Goal: Task Accomplishment & Management: Use online tool/utility

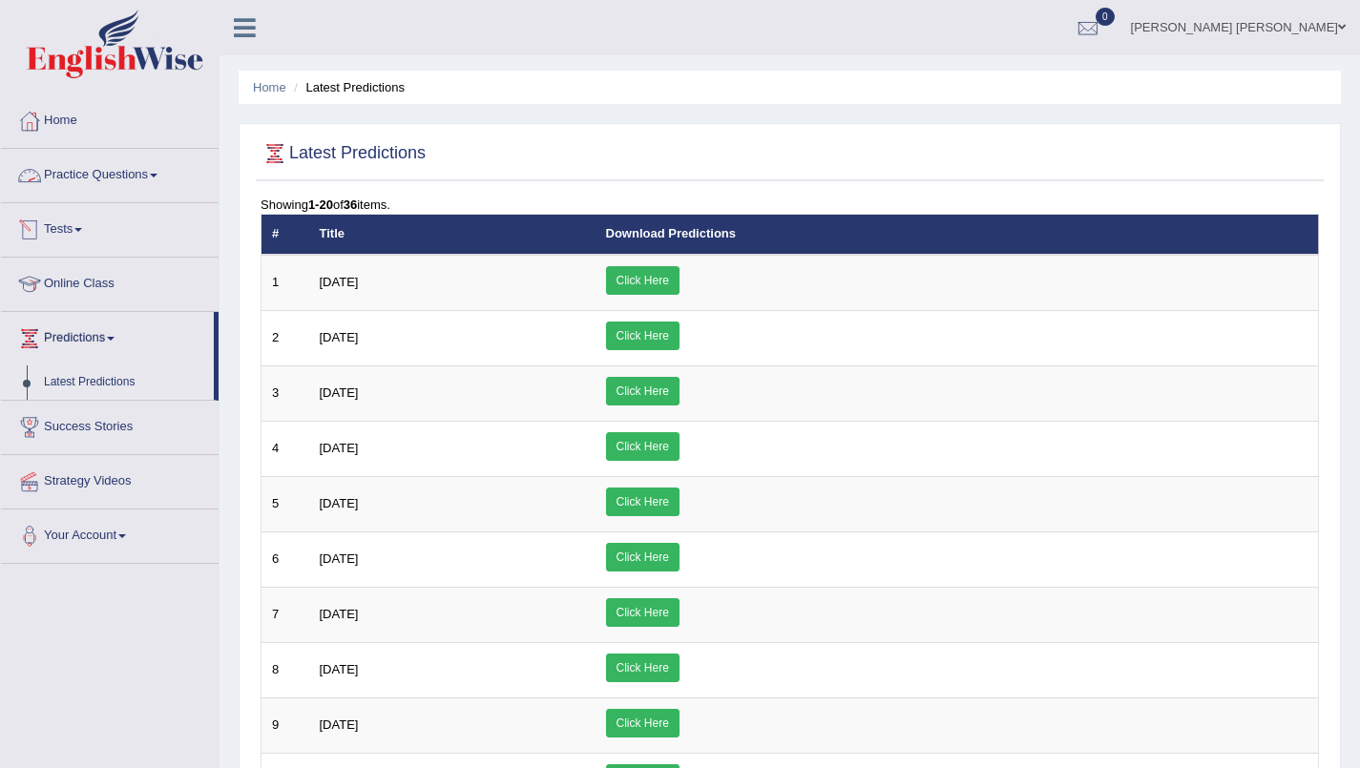
click at [77, 229] on link "Tests" at bounding box center [110, 227] width 218 height 48
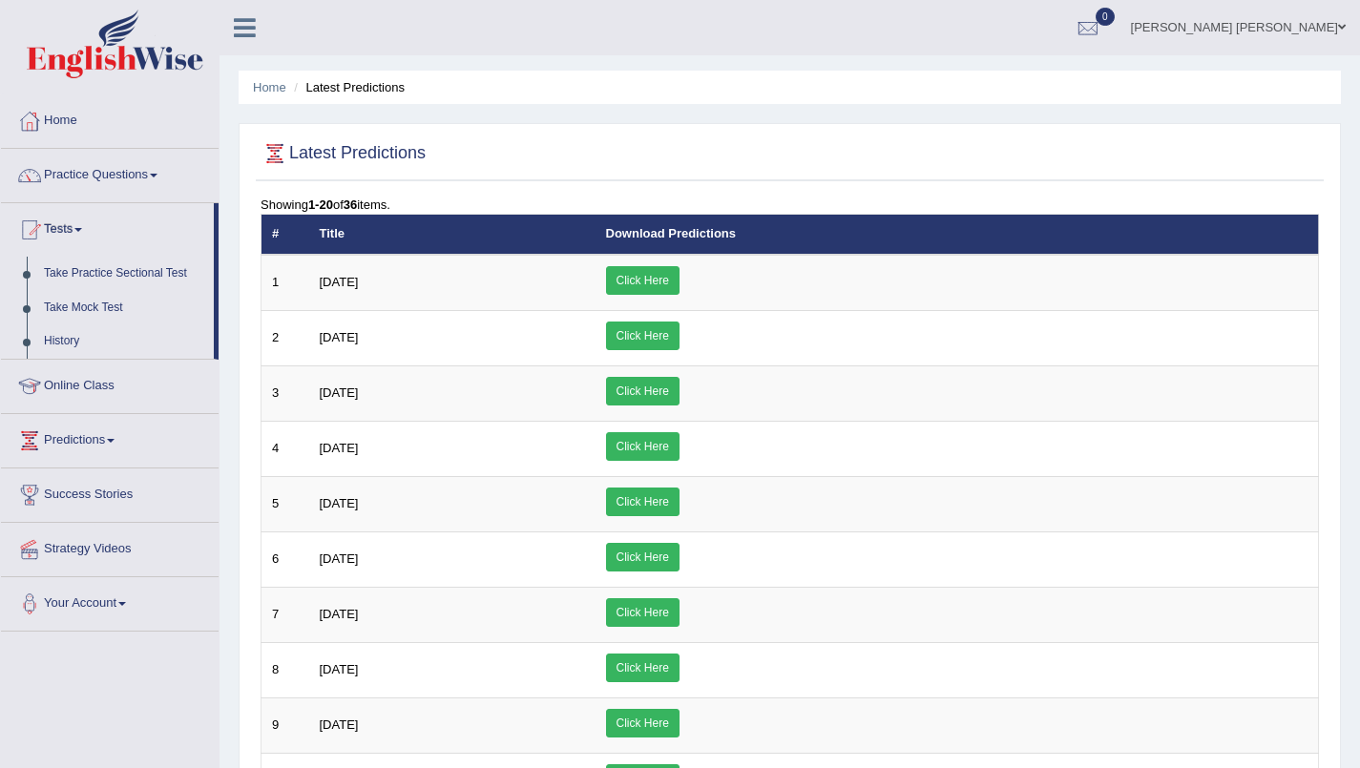
click at [89, 272] on link "Take Practice Sectional Test" at bounding box center [124, 274] width 179 height 34
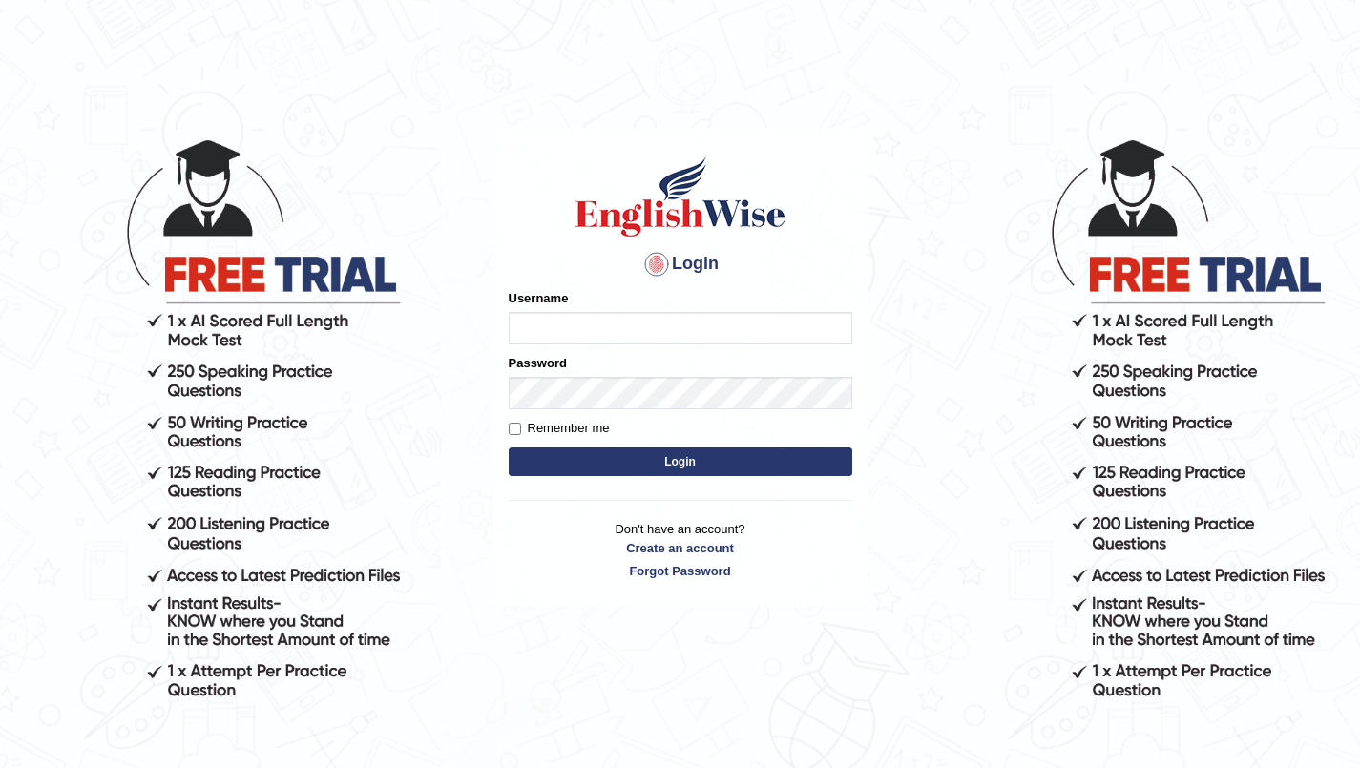
type input "SarahNaz"
click at [526, 452] on button "Login" at bounding box center [681, 462] width 344 height 29
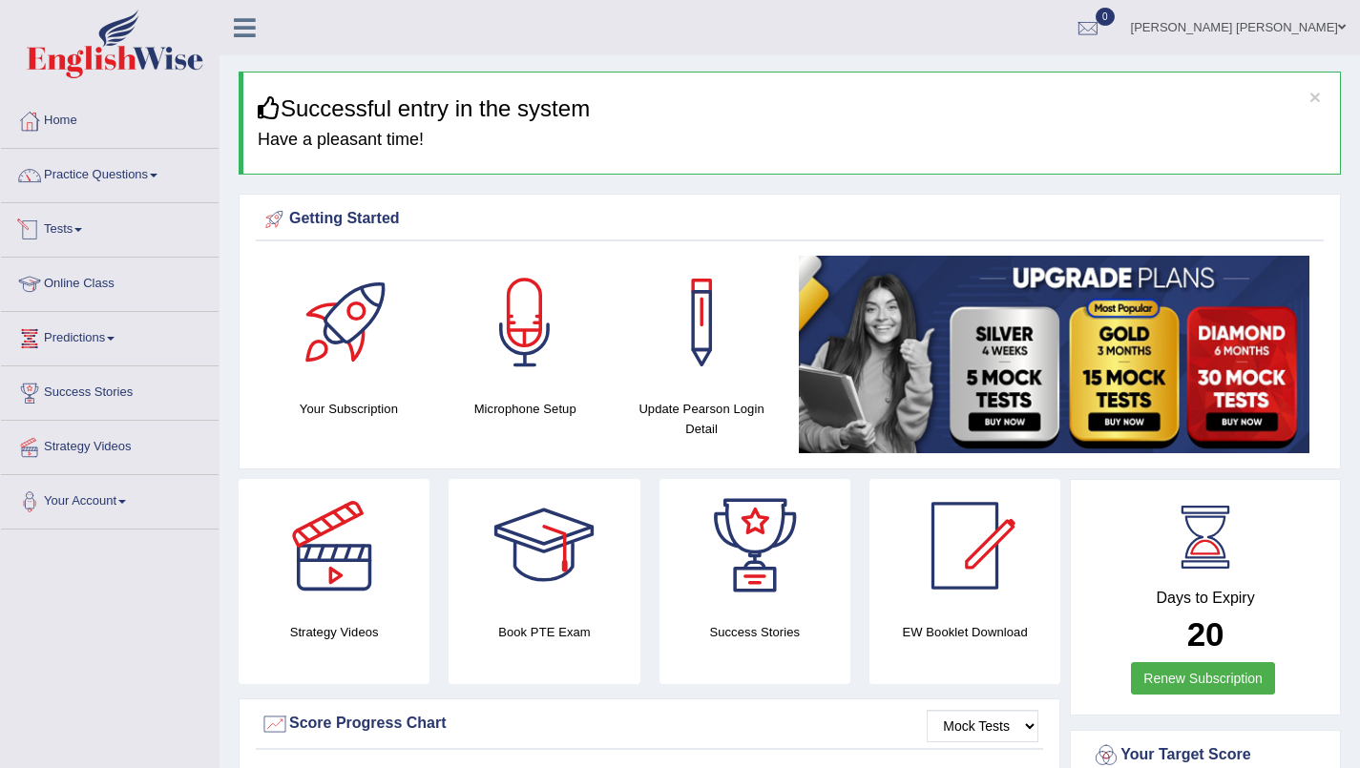
click at [84, 237] on link "Tests" at bounding box center [110, 227] width 218 height 48
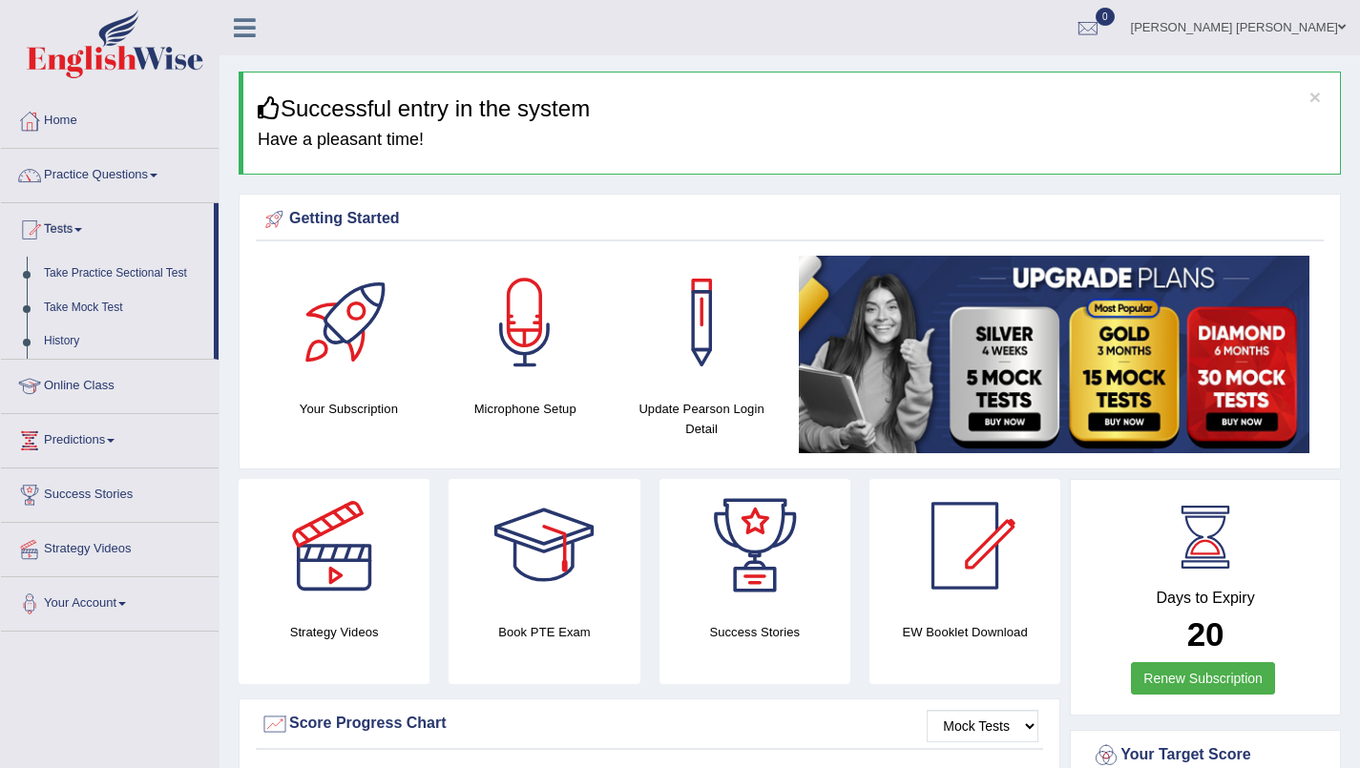
click at [76, 272] on link "Take Practice Sectional Test" at bounding box center [124, 274] width 179 height 34
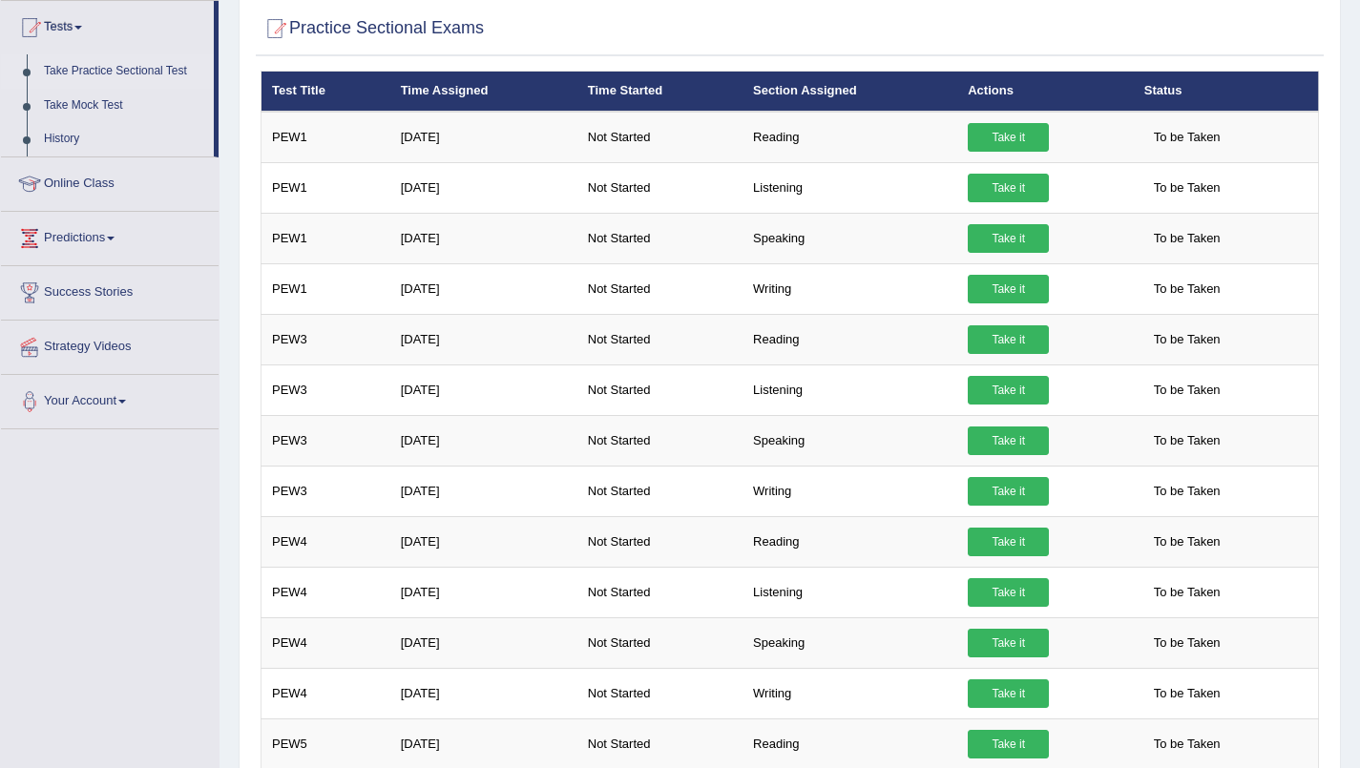
scroll to position [194, 0]
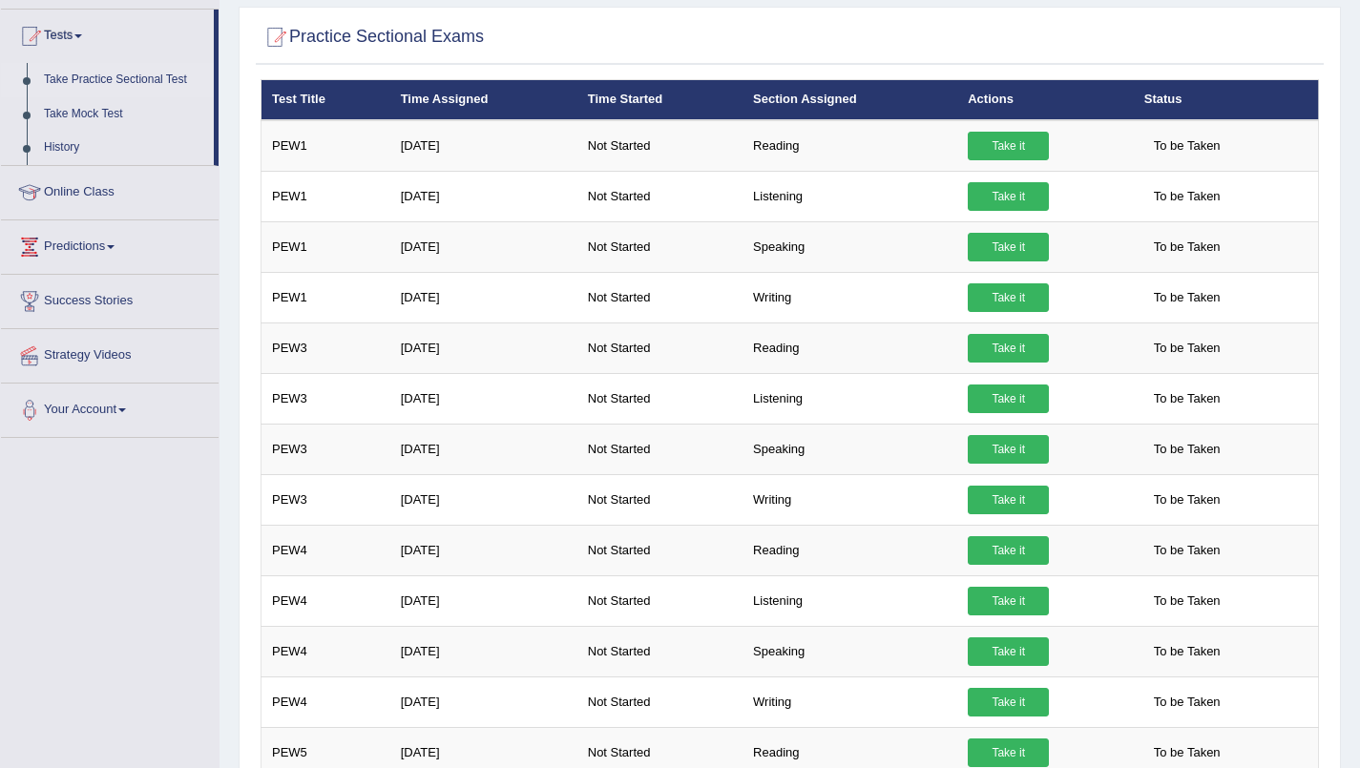
click at [1020, 147] on link "Take it" at bounding box center [1008, 146] width 81 height 29
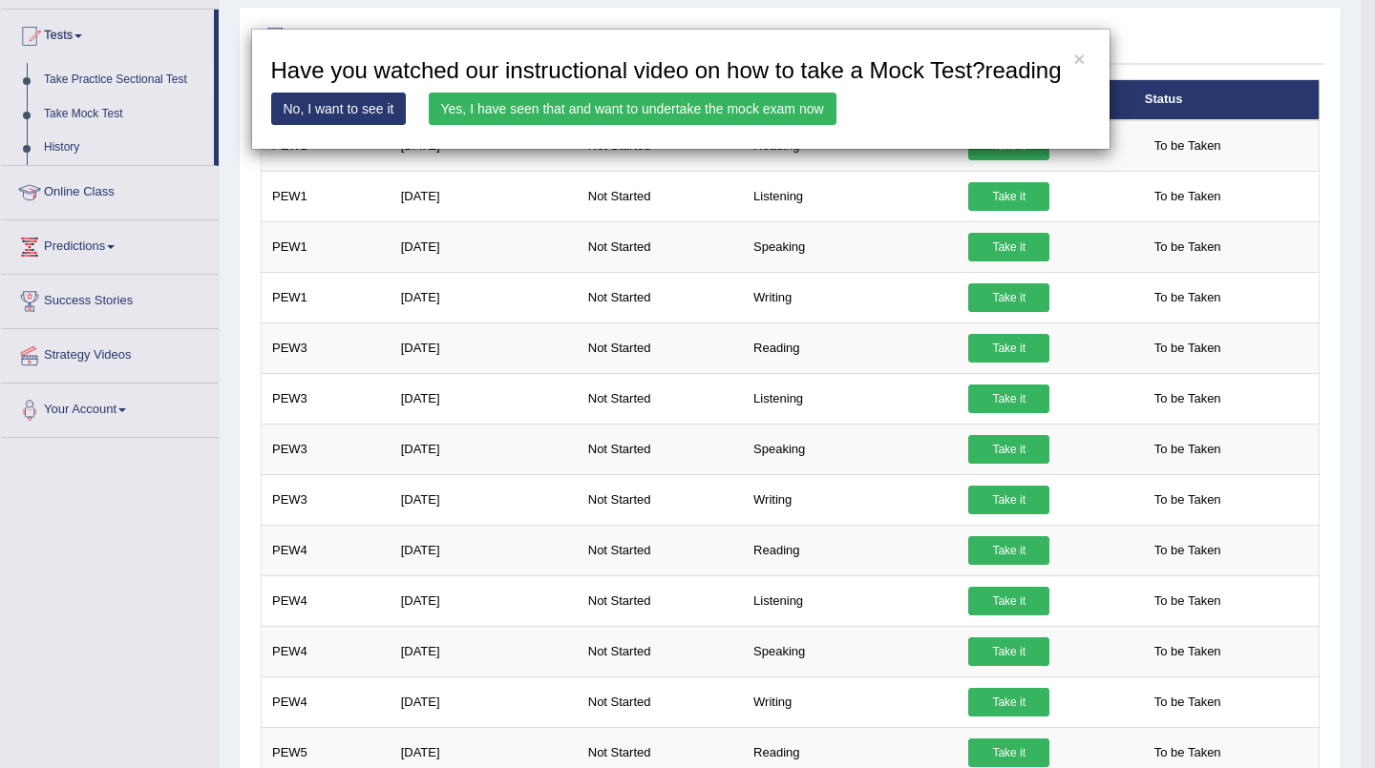
click at [332, 110] on link "No, I want to see it" at bounding box center [339, 109] width 136 height 32
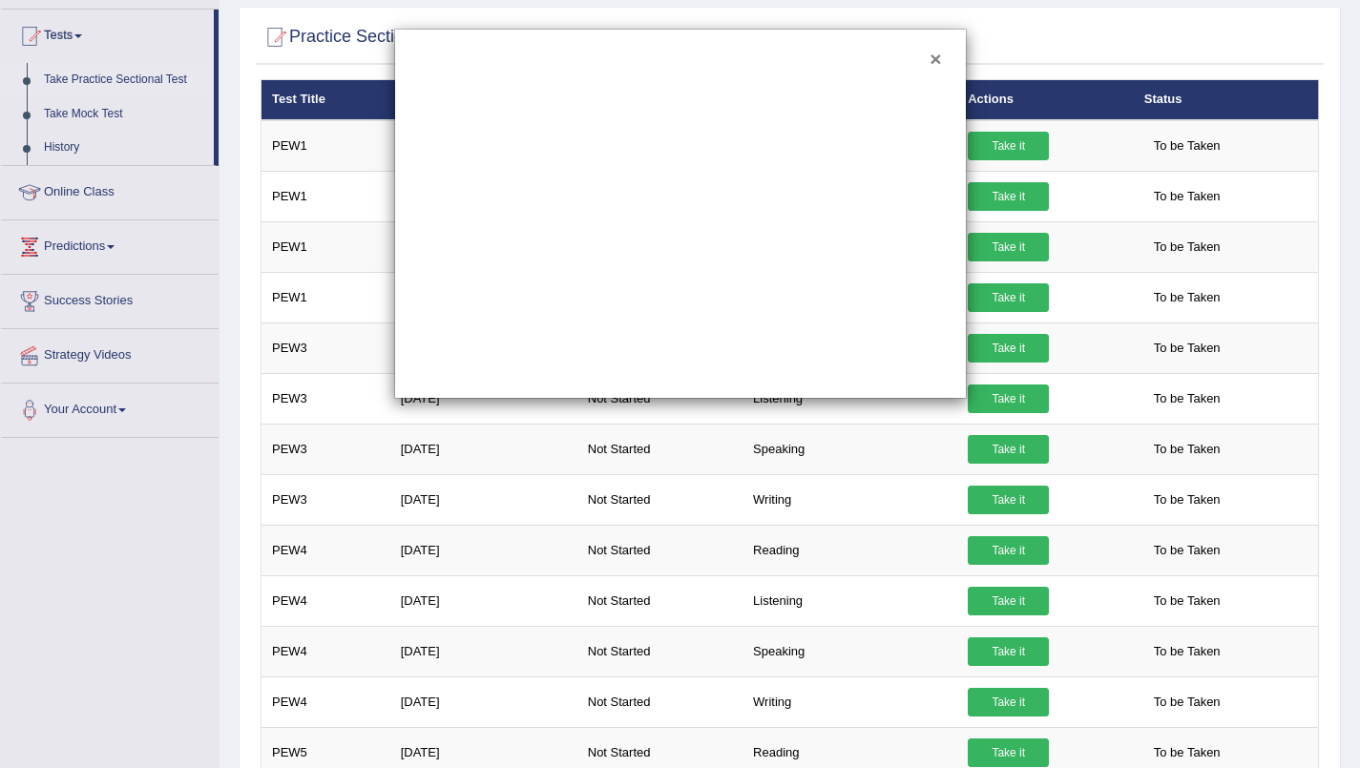
click at [936, 65] on button "×" at bounding box center [935, 59] width 11 height 20
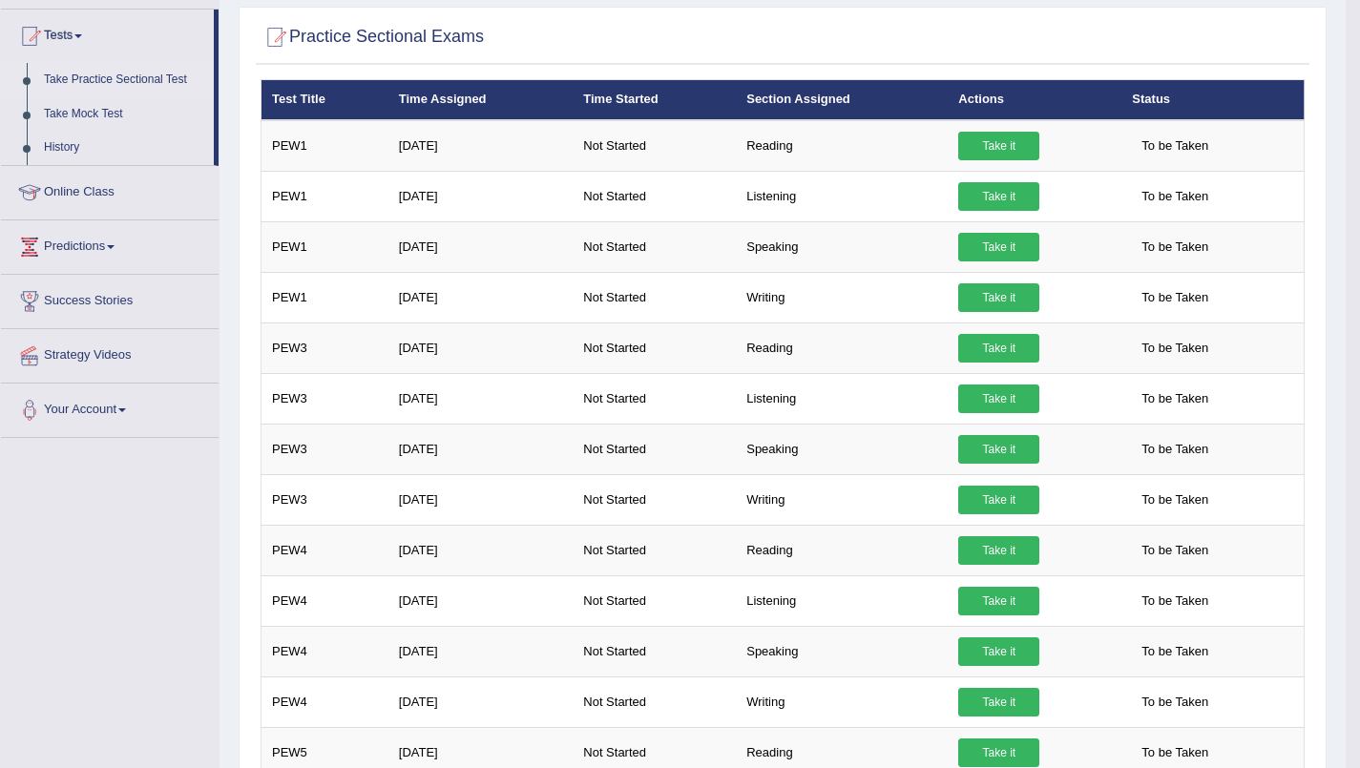
click at [112, 111] on link "Take Mock Test" at bounding box center [124, 114] width 179 height 34
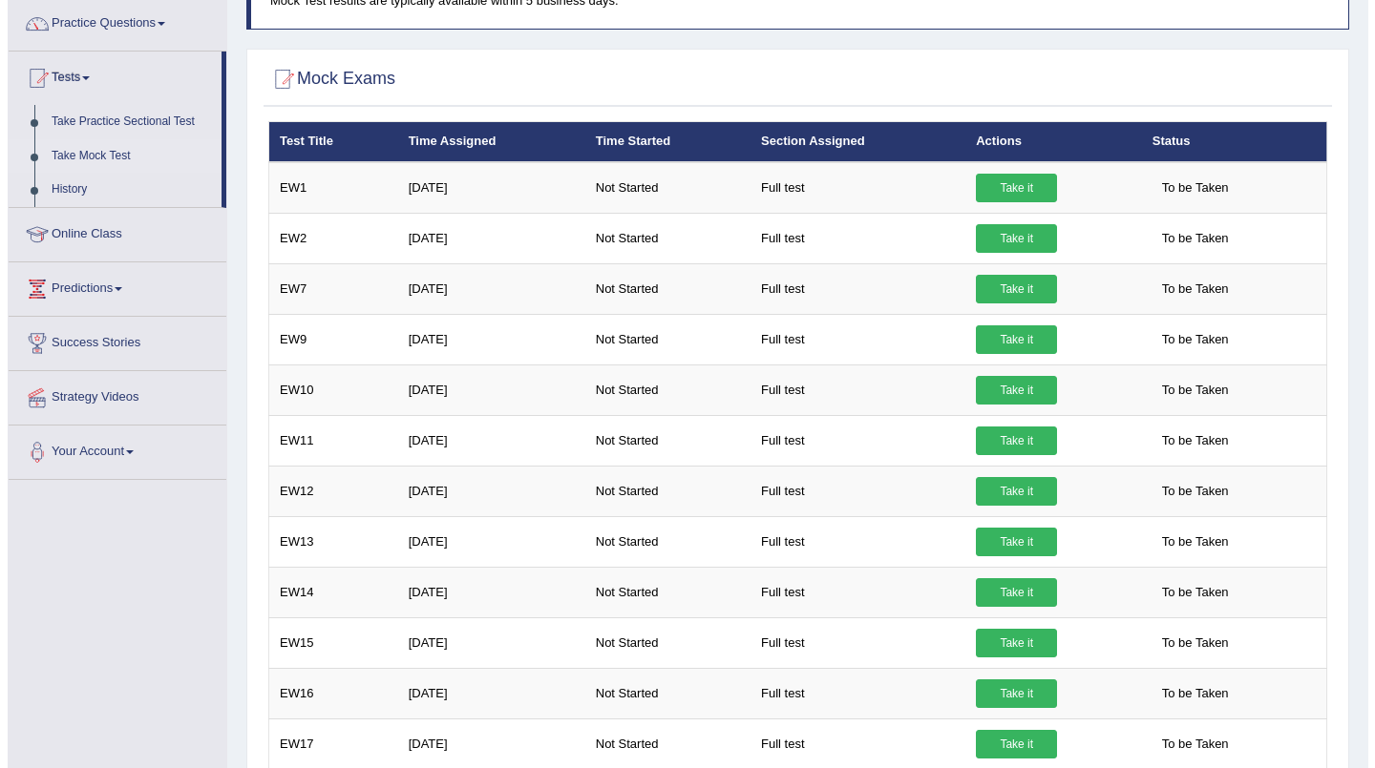
scroll to position [151, 0]
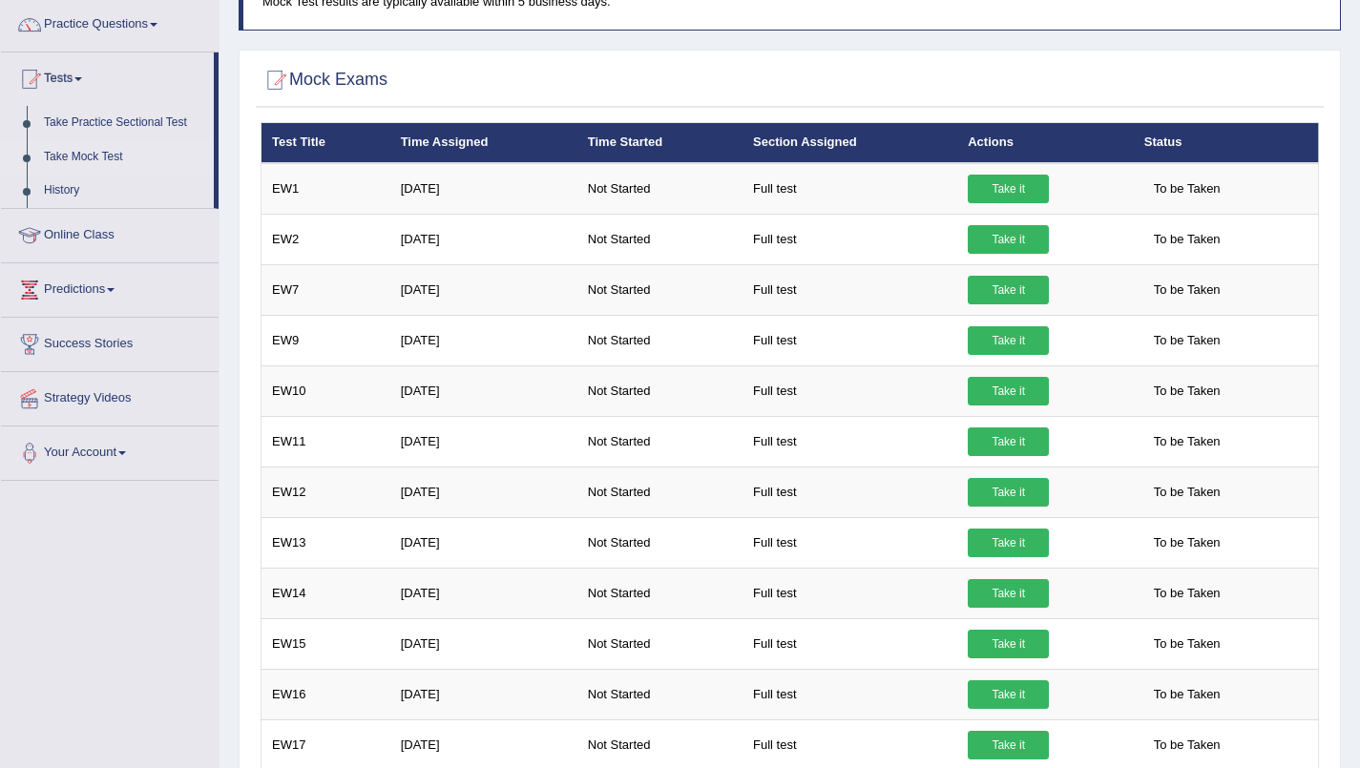
click at [1015, 193] on link "Take it" at bounding box center [1008, 189] width 81 height 29
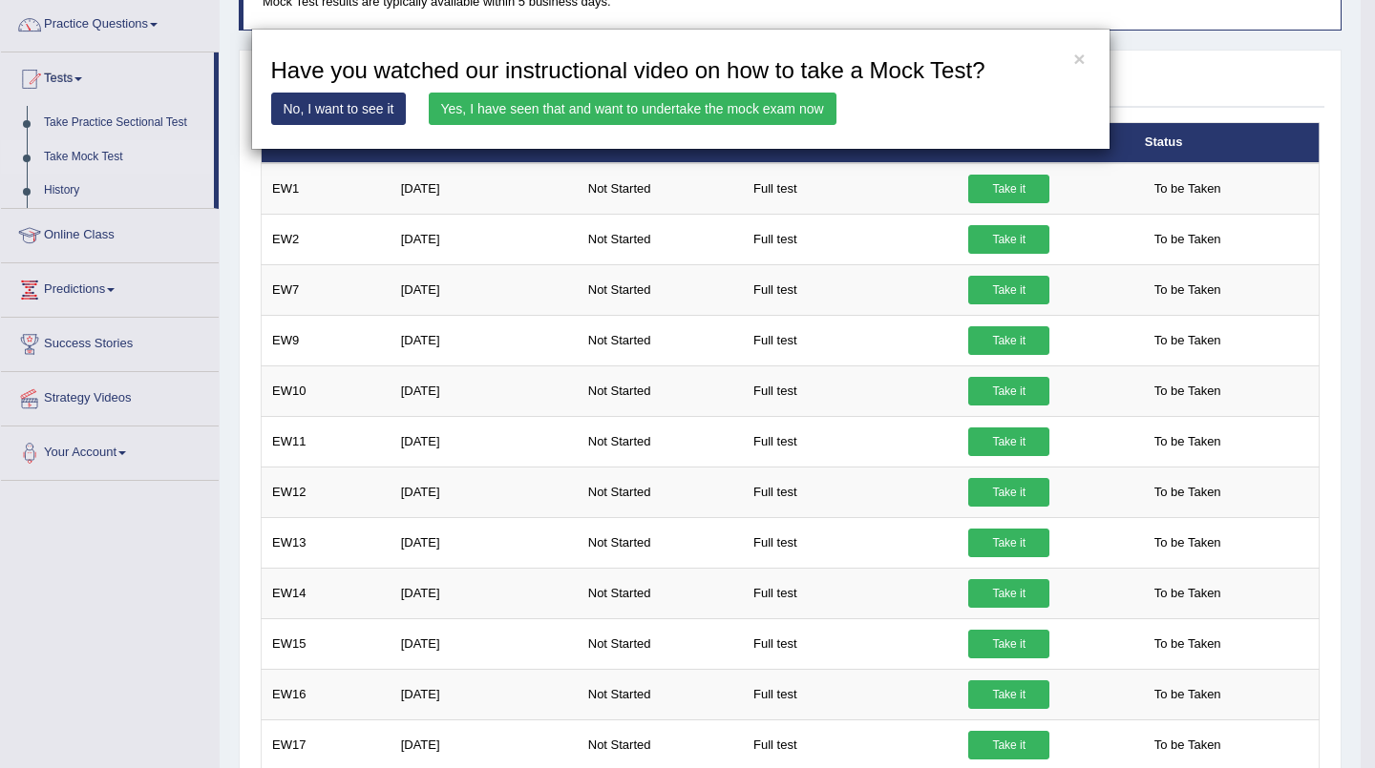
click at [707, 110] on link "Yes, I have seen that and want to undertake the mock exam now" at bounding box center [633, 109] width 408 height 32
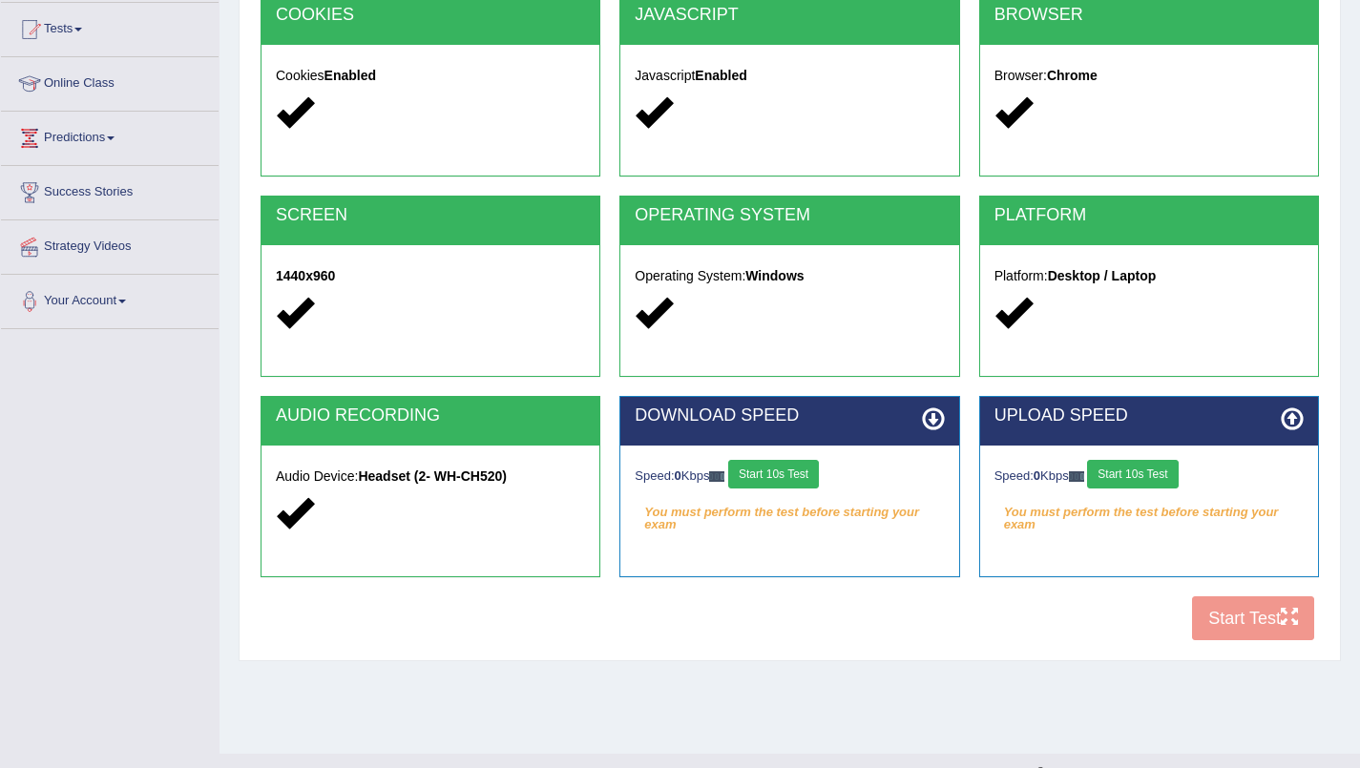
scroll to position [203, 0]
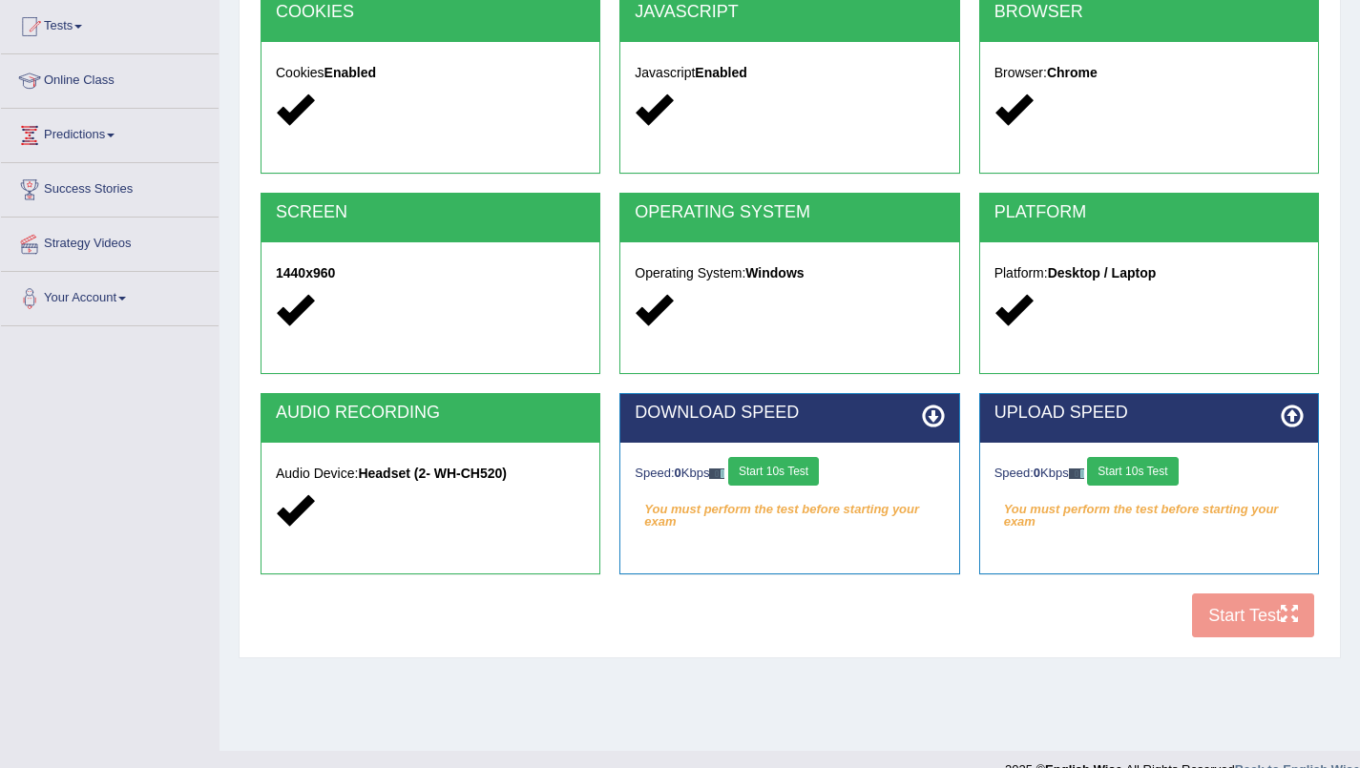
click at [1250, 617] on div "COOKIES Cookies Enabled JAVASCRIPT Javascript Enabled BROWSER Browser: Chrome S…" at bounding box center [790, 320] width 1068 height 656
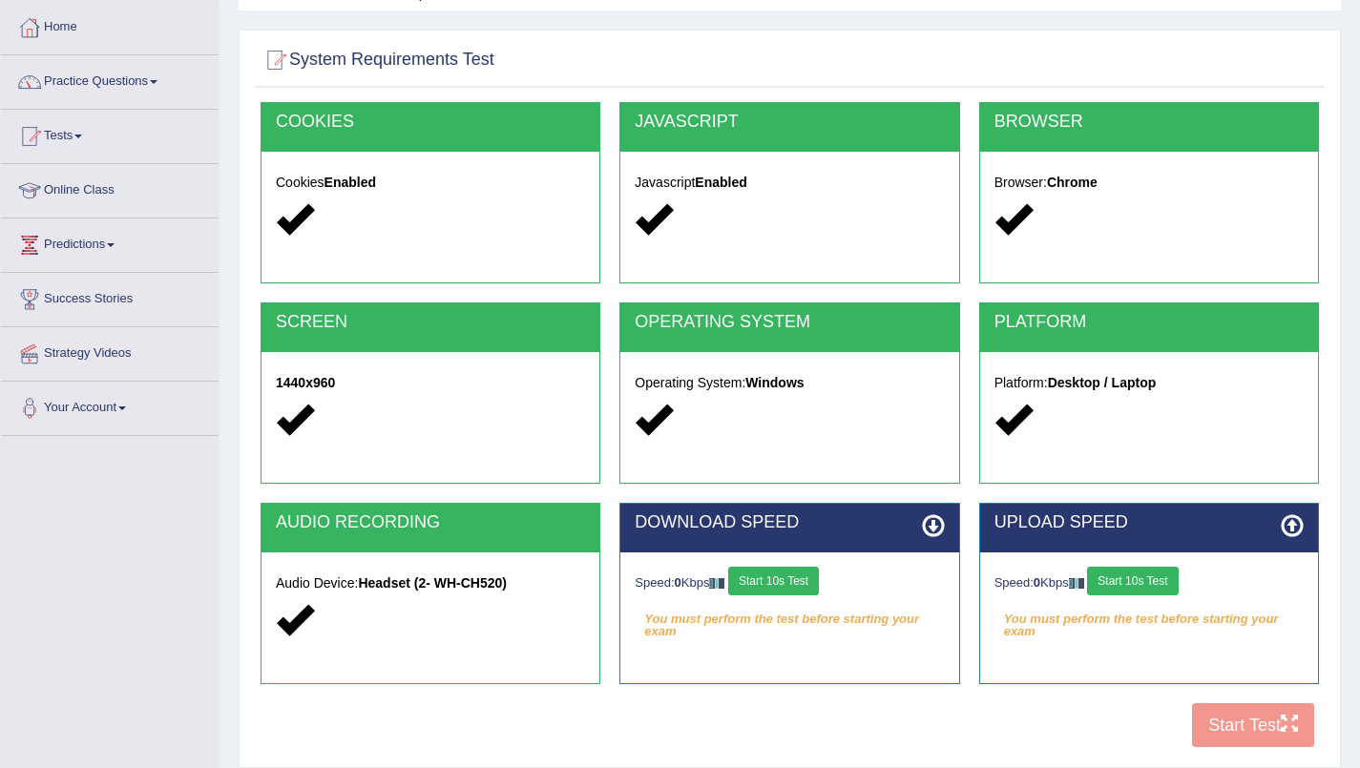
scroll to position [95, 0]
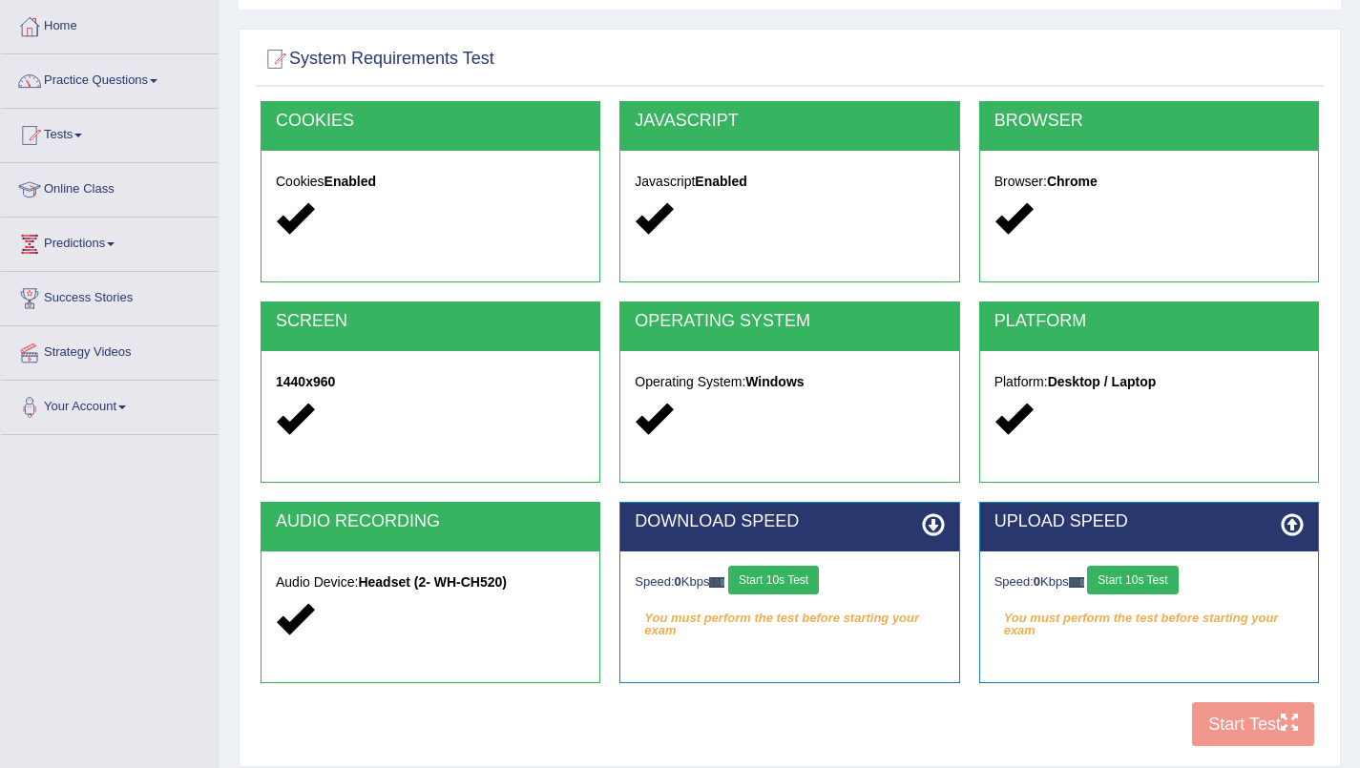
click at [894, 617] on em "You must perform the test before starting your exam" at bounding box center [789, 618] width 309 height 29
click at [930, 624] on em "You must perform the test before starting your exam" at bounding box center [789, 618] width 309 height 29
click at [940, 534] on icon at bounding box center [933, 525] width 23 height 23
click at [1246, 699] on div "UPLOAD SPEED Speed: 0 Kbps Start 10s Test You must perform the test before star…" at bounding box center [1149, 602] width 359 height 200
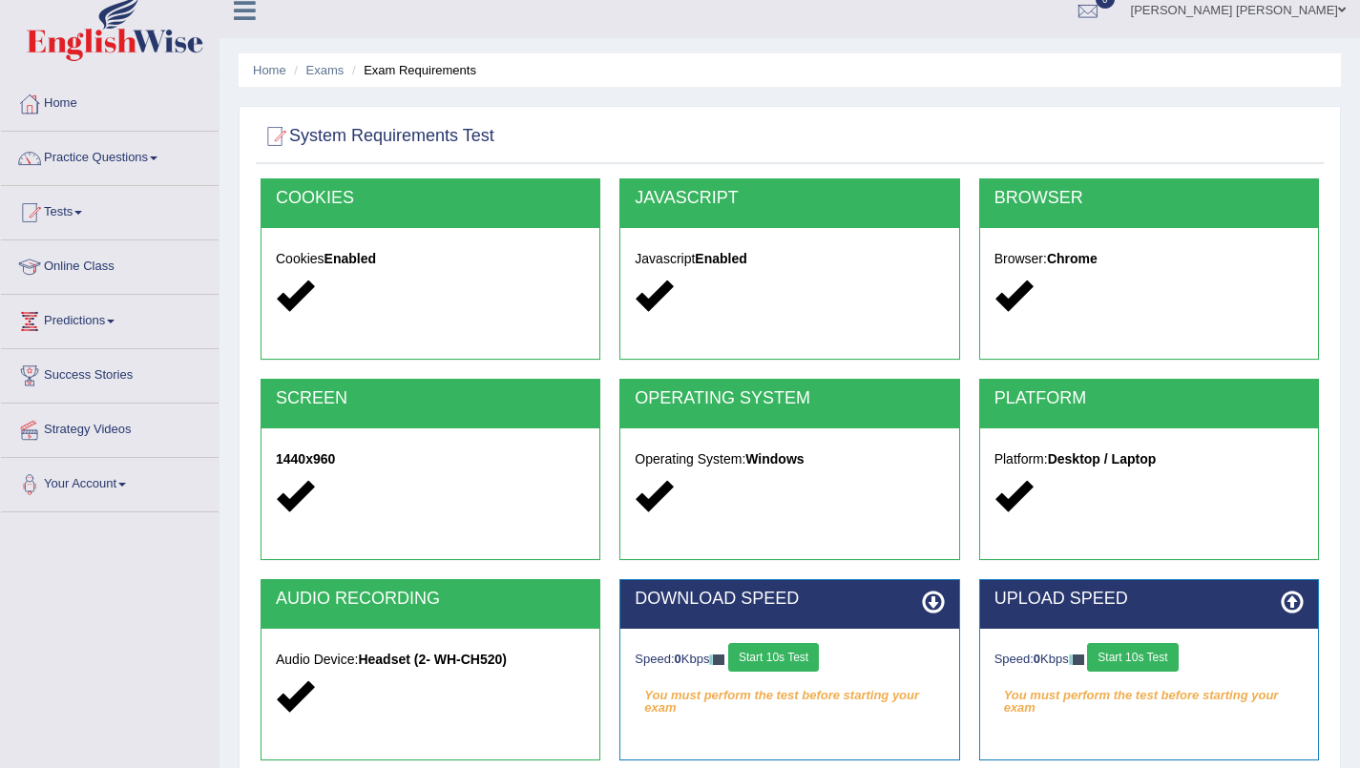
scroll to position [2, 0]
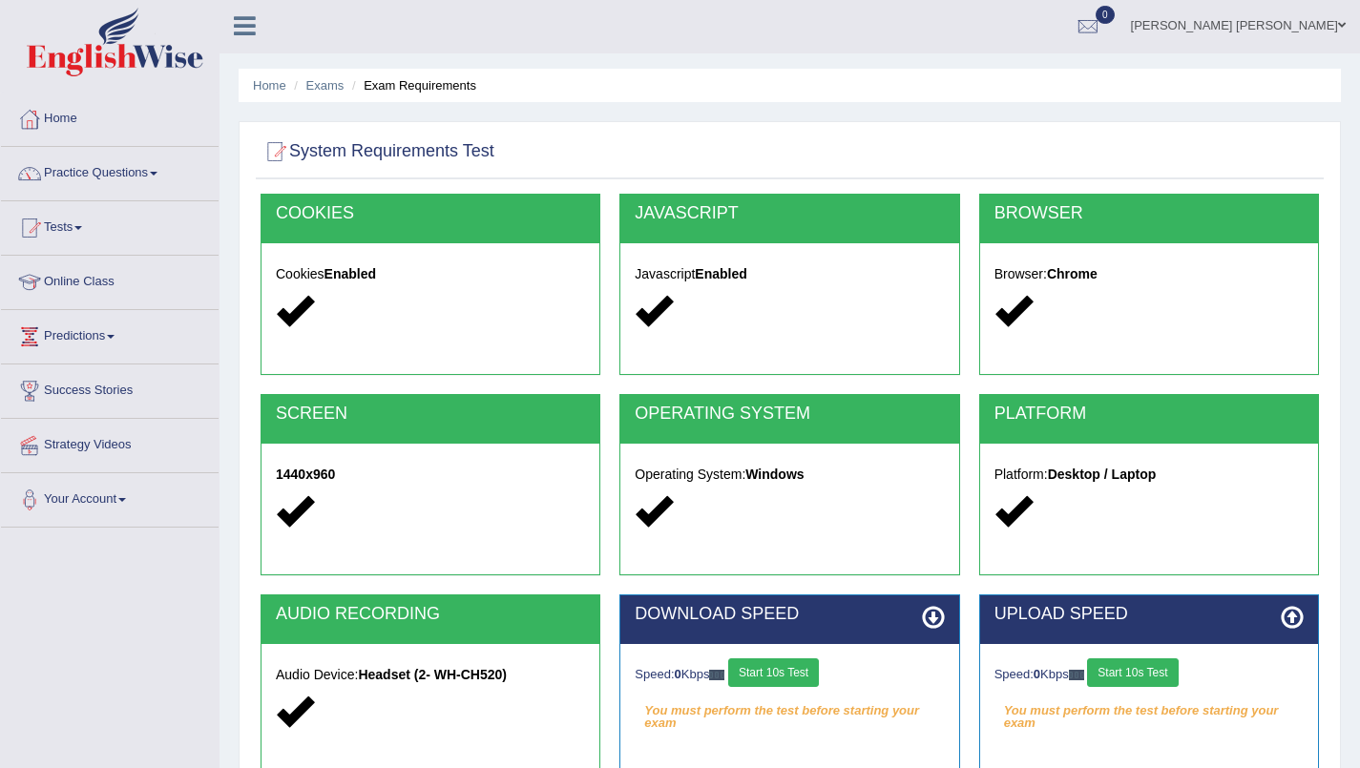
click at [463, 165] on h2 "System Requirements Test" at bounding box center [378, 151] width 234 height 29
click at [415, 84] on li "Exam Requirements" at bounding box center [411, 85] width 129 height 18
click at [442, 89] on li "Exam Requirements" at bounding box center [411, 85] width 129 height 18
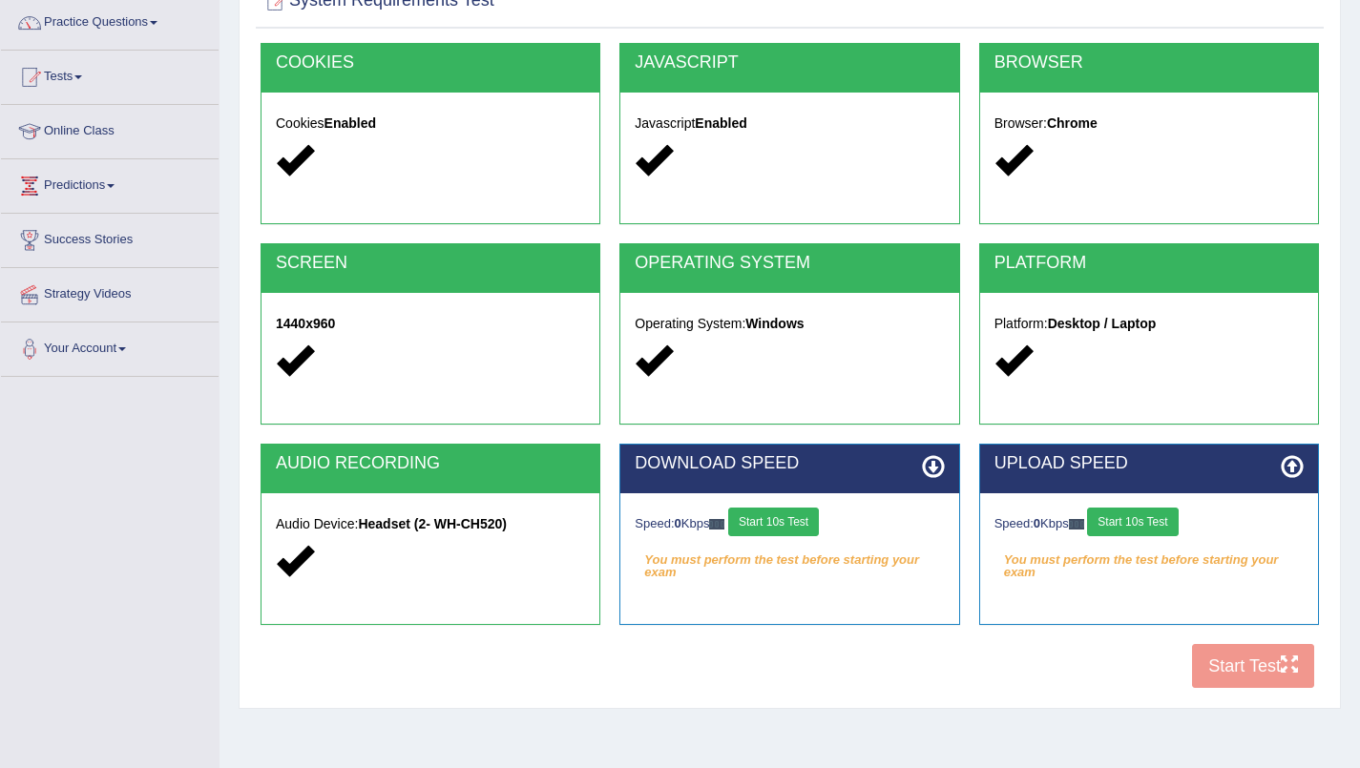
scroll to position [152, 0]
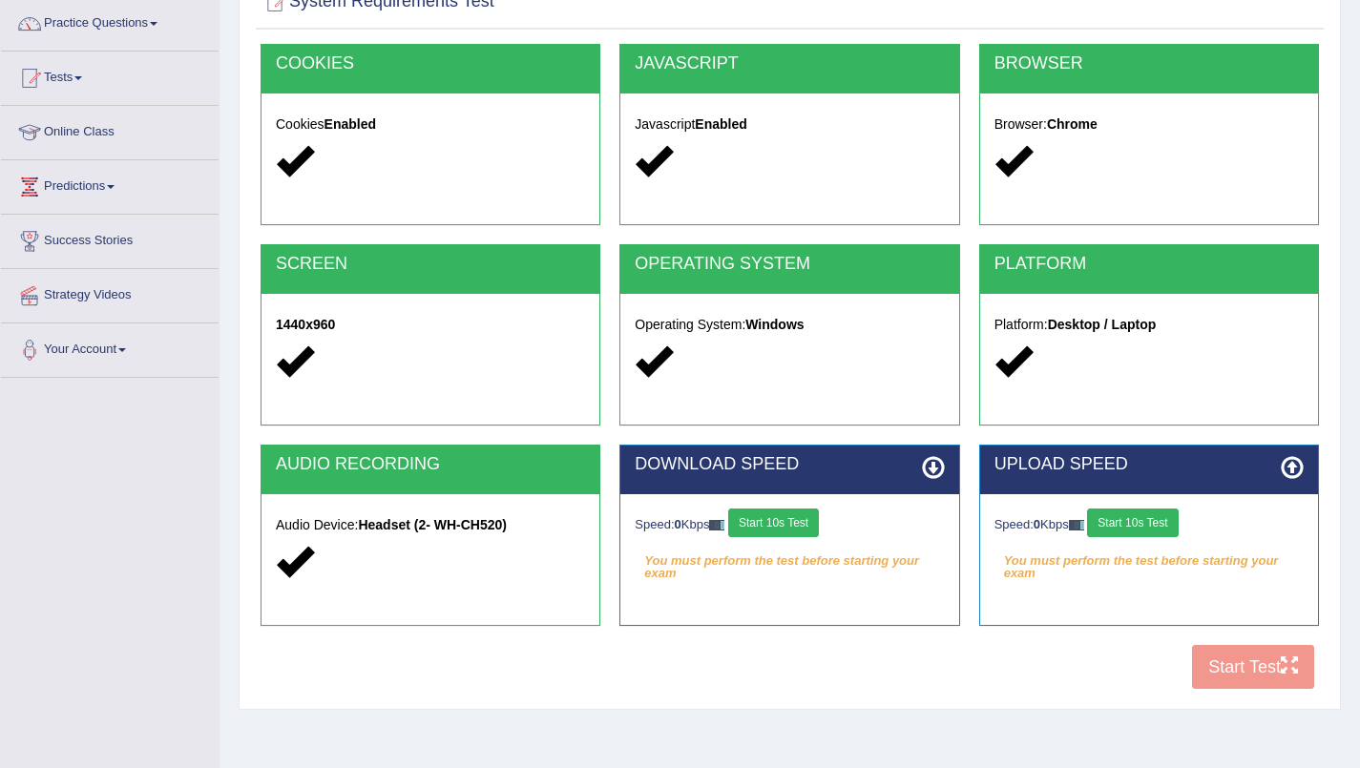
click at [898, 553] on em "You must perform the test before starting your exam" at bounding box center [789, 561] width 309 height 29
click at [784, 559] on em "You must perform the test before starting your exam" at bounding box center [789, 561] width 309 height 29
click at [801, 525] on button "Start 10s Test" at bounding box center [773, 523] width 91 height 29
click at [942, 475] on icon at bounding box center [933, 467] width 23 height 23
click at [1164, 526] on button "Start 10s Test" at bounding box center [1132, 523] width 91 height 29
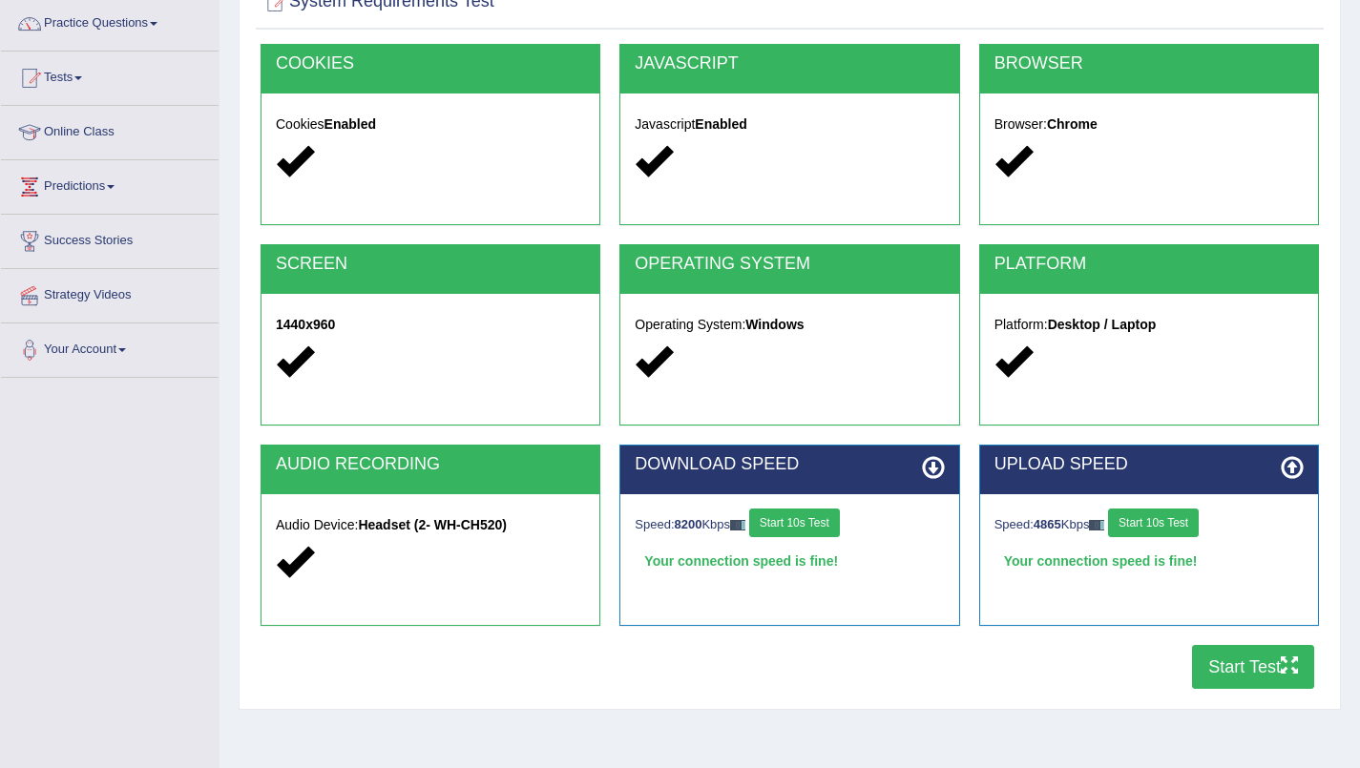
click at [1251, 671] on button "Start Test" at bounding box center [1253, 667] width 122 height 44
